Goal: Find specific fact: Find specific fact

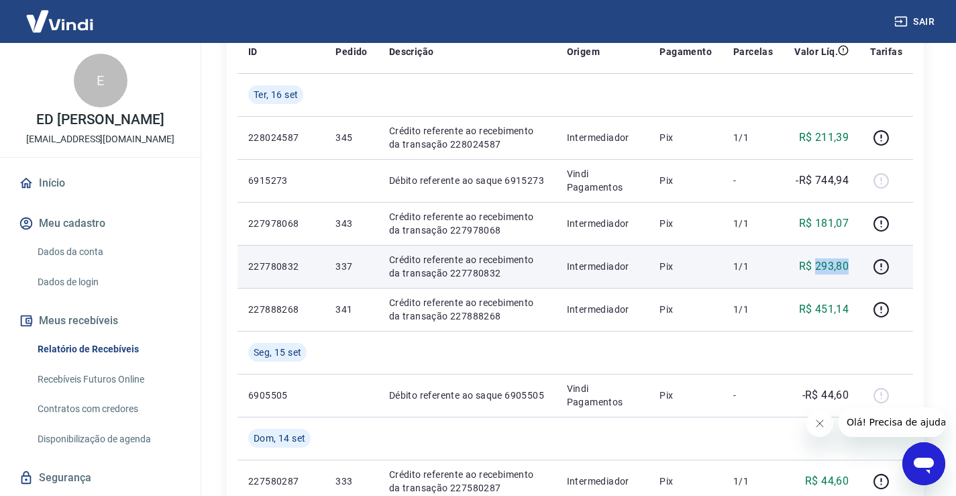
drag, startPoint x: 848, startPoint y: 261, endPoint x: 817, endPoint y: 270, distance: 32.7
click at [817, 270] on p "R$ 293,80" at bounding box center [824, 266] width 50 height 16
copy p "293,80"
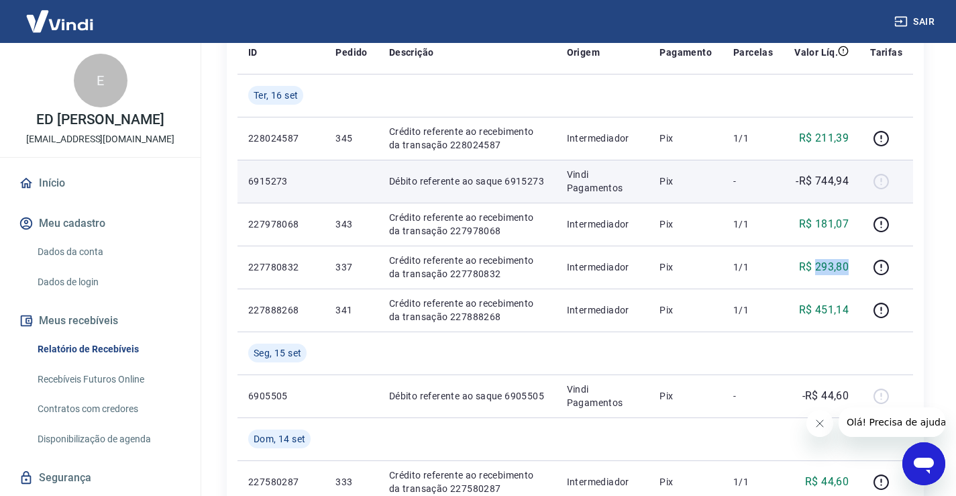
scroll to position [201, 0]
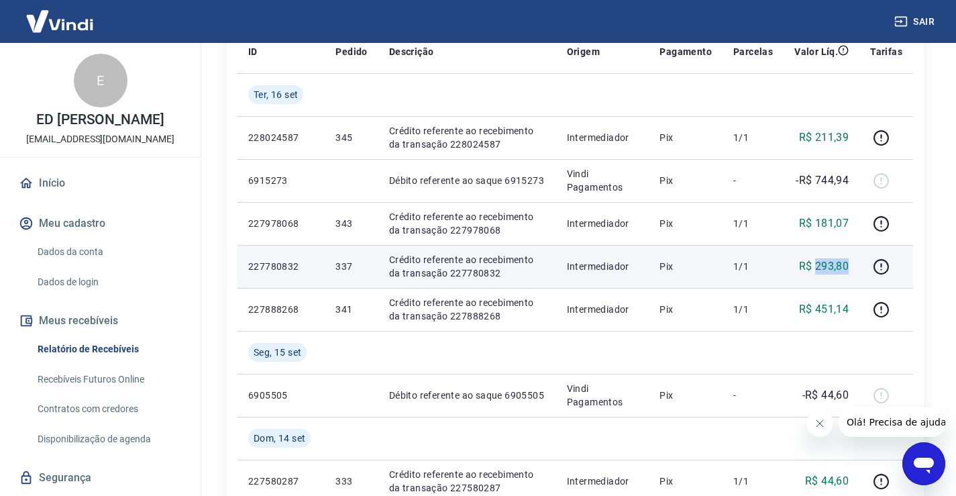
copy p "293,80"
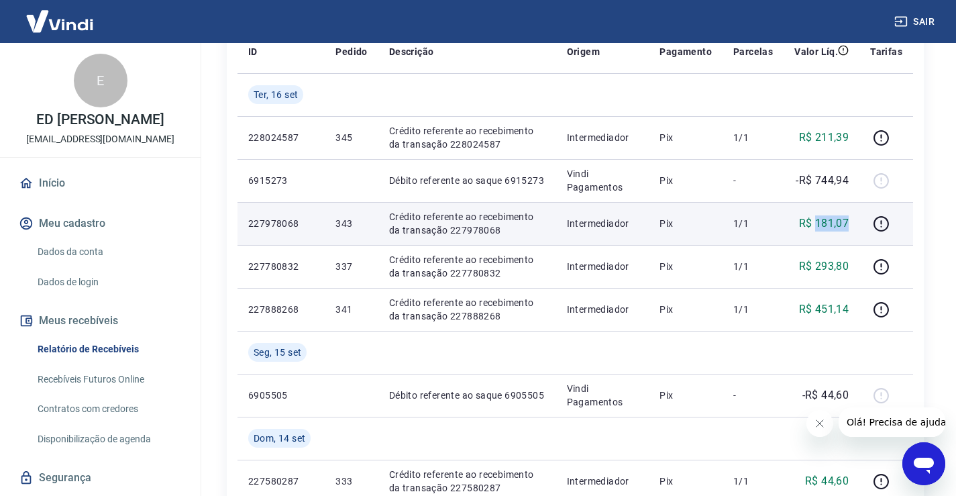
drag, startPoint x: 851, startPoint y: 222, endPoint x: 818, endPoint y: 223, distance: 32.9
click at [818, 223] on td "R$ 181,07" at bounding box center [822, 223] width 76 height 43
copy p "181,07"
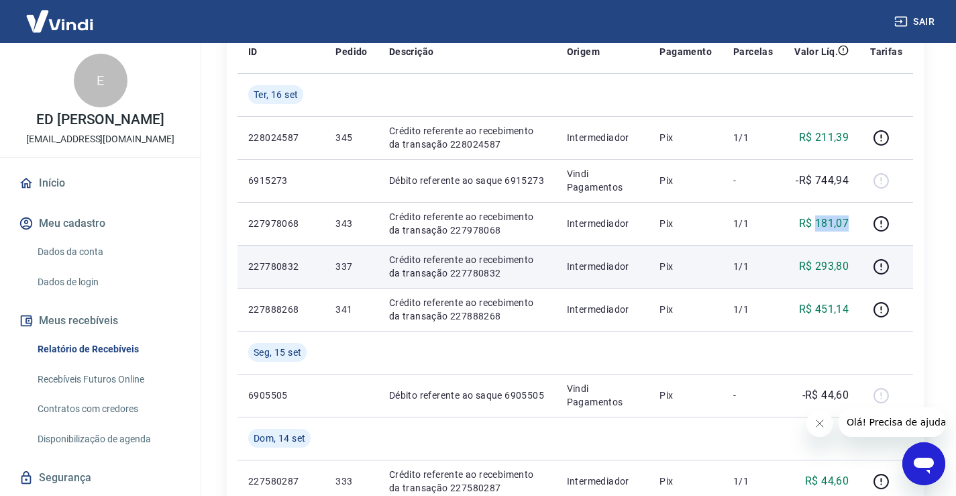
scroll to position [134, 0]
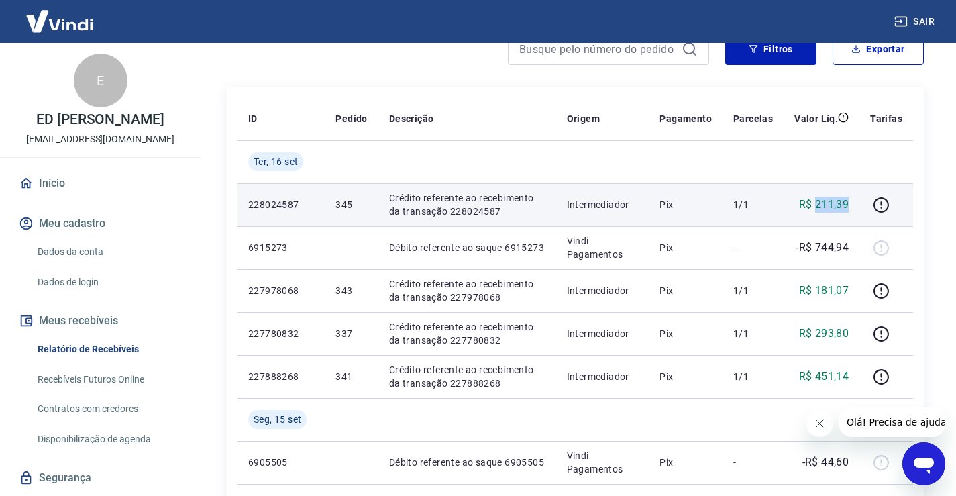
drag, startPoint x: 859, startPoint y: 202, endPoint x: 819, endPoint y: 211, distance: 41.2
click at [819, 211] on td "R$ 211,39" at bounding box center [822, 204] width 76 height 43
copy p "211,39"
